Goal: Check status: Check status

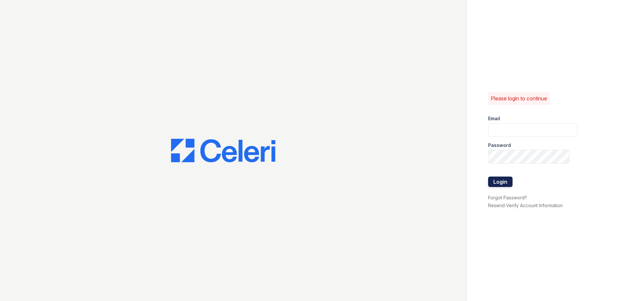
type input "[EMAIL_ADDRESS][DOMAIN_NAME]"
click at [506, 183] on button "Login" at bounding box center [500, 182] width 24 height 10
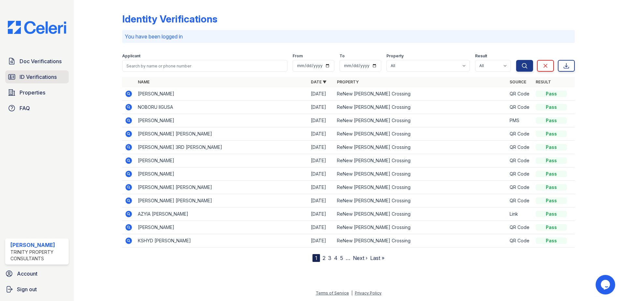
click at [48, 76] on span "ID Verifications" at bounding box center [38, 77] width 37 height 8
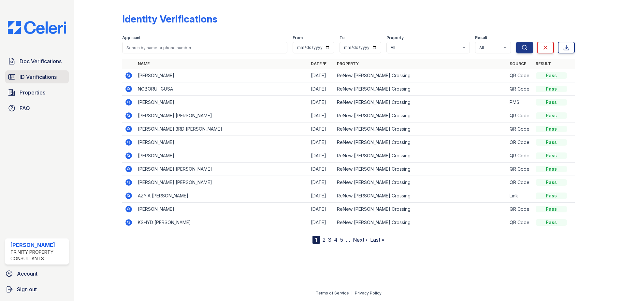
click at [47, 80] on span "ID Verifications" at bounding box center [38, 77] width 37 height 8
click at [130, 75] on icon at bounding box center [128, 75] width 7 height 7
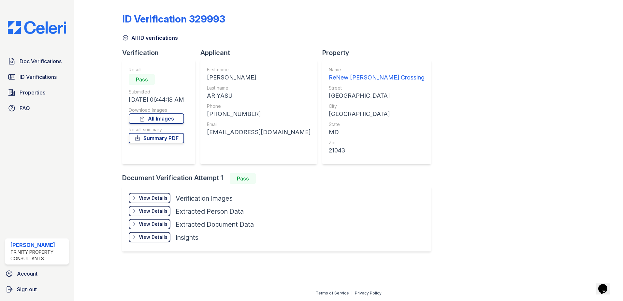
click at [158, 193] on div "View Details Details" at bounding box center [150, 198] width 42 height 10
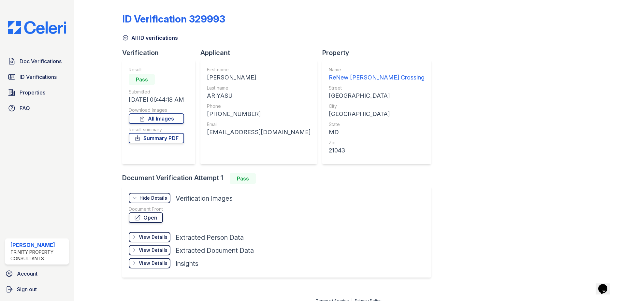
click at [155, 215] on link "Open" at bounding box center [146, 217] width 34 height 10
click at [51, 80] on span "ID Verifications" at bounding box center [38, 77] width 37 height 8
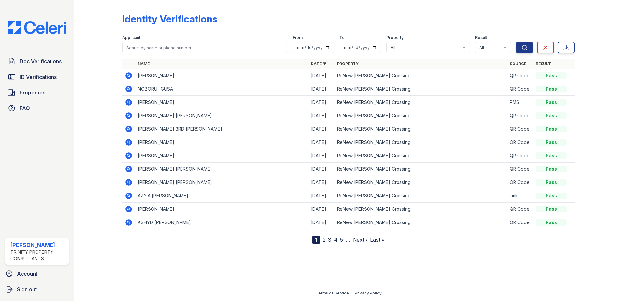
click at [131, 89] on icon at bounding box center [128, 89] width 7 height 7
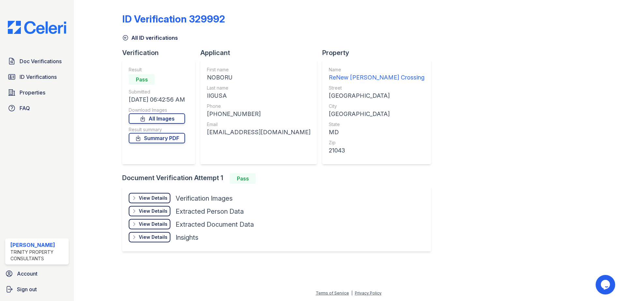
click at [162, 201] on div "View Details" at bounding box center [153, 198] width 29 height 7
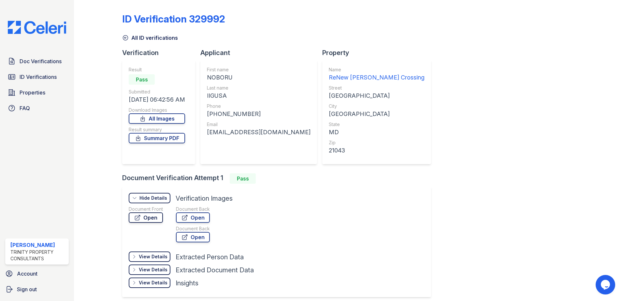
click at [154, 218] on link "Open" at bounding box center [146, 217] width 34 height 10
